Goal: Task Accomplishment & Management: Manage account settings

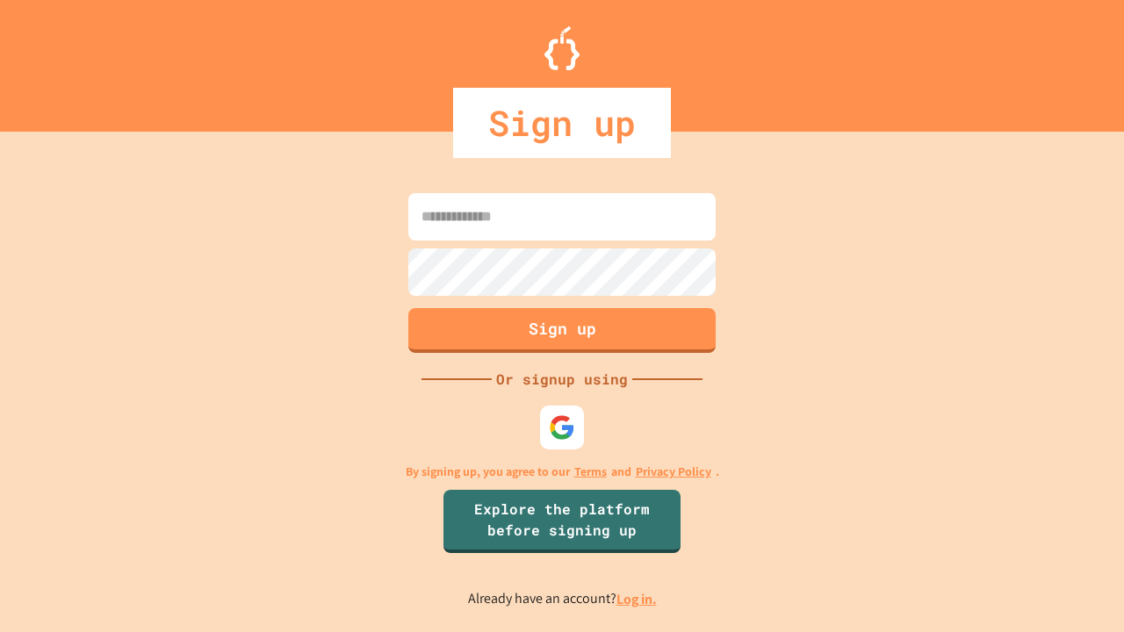
click at [638, 599] on link "Log in." at bounding box center [637, 599] width 40 height 18
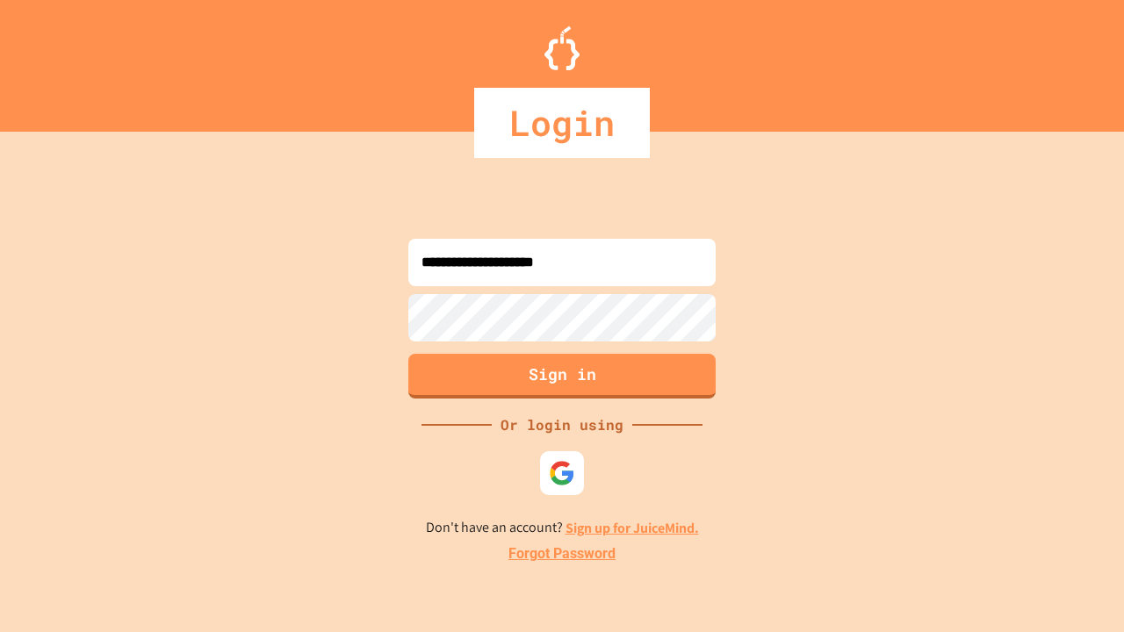
type input "**********"
